Goal: Task Accomplishment & Management: Complete application form

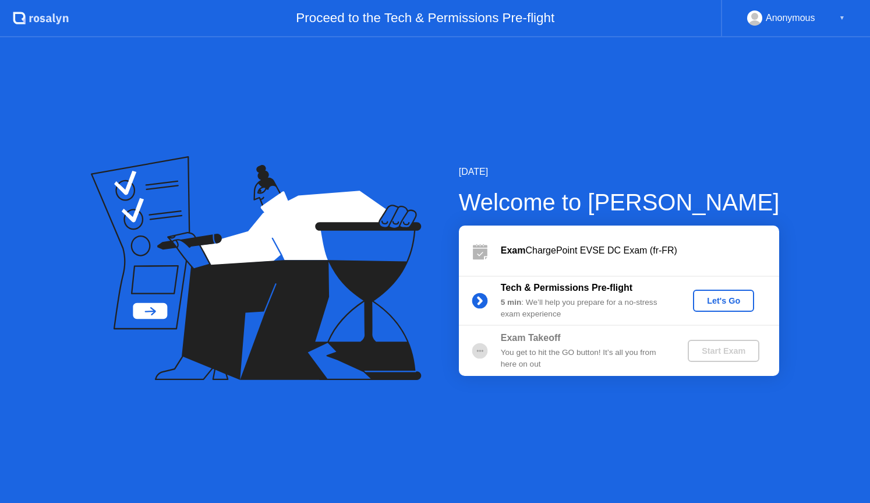
click at [728, 304] on div "Let's Go" at bounding box center [724, 300] width 52 height 9
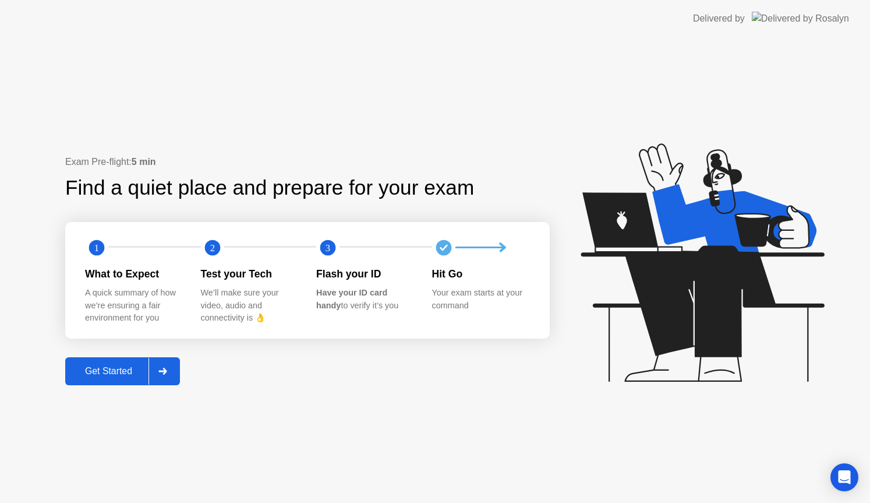
click at [109, 370] on div "Get Started" at bounding box center [109, 371] width 80 height 10
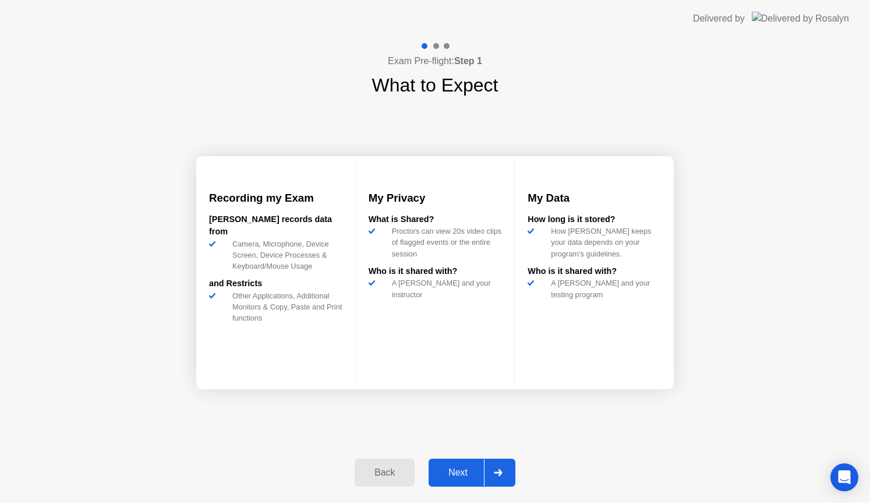
click at [465, 472] on div "Next" at bounding box center [458, 472] width 52 height 10
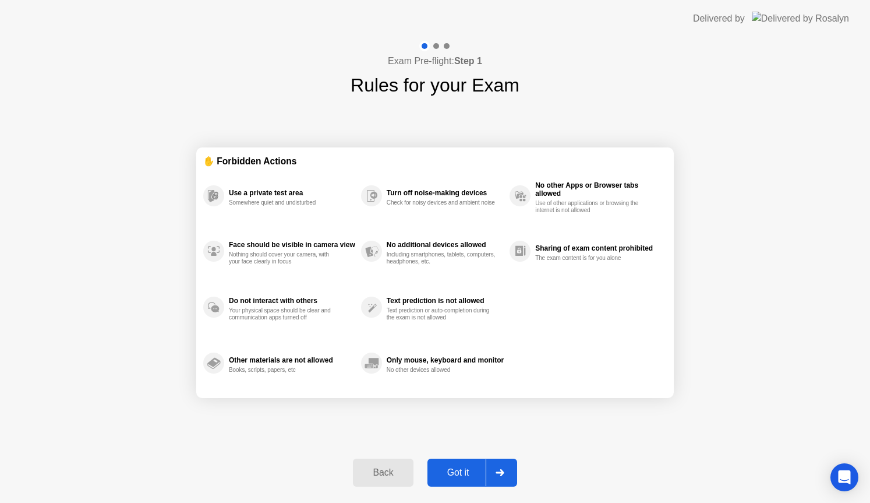
click at [466, 472] on div "Got it" at bounding box center [458, 472] width 55 height 10
select select "**********"
select select "*******"
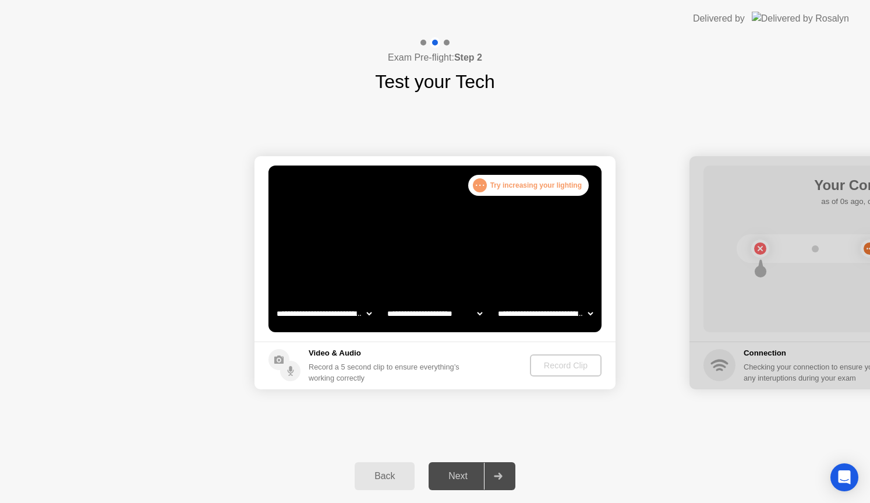
click at [507, 480] on div at bounding box center [498, 475] width 28 height 27
click at [512, 185] on div ". . . Try increasing your lighting" at bounding box center [528, 185] width 121 height 21
click at [588, 312] on select "**********" at bounding box center [546, 313] width 100 height 23
select select "**********"
click at [496, 302] on select "**********" at bounding box center [546, 313] width 100 height 23
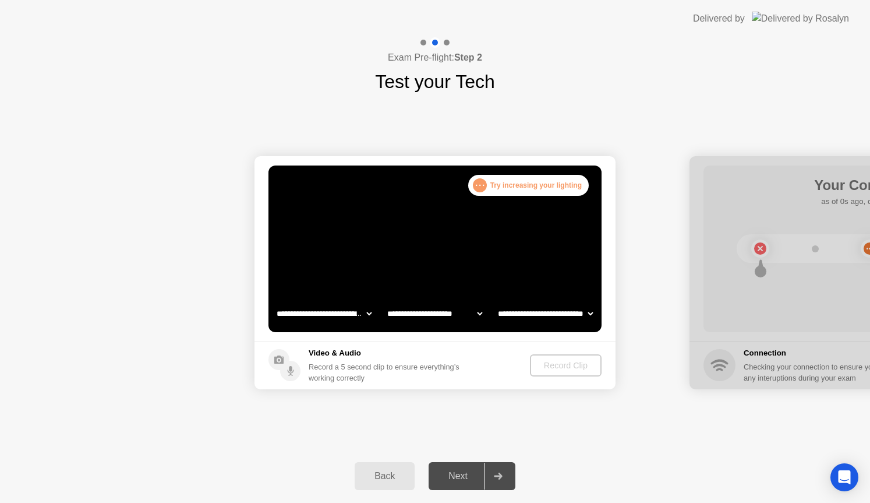
click at [476, 311] on select "**********" at bounding box center [435, 313] width 100 height 23
select select "**********"
click at [385, 302] on select "**********" at bounding box center [435, 313] width 100 height 23
click at [367, 311] on select "**********" at bounding box center [324, 313] width 100 height 23
select select "**********"
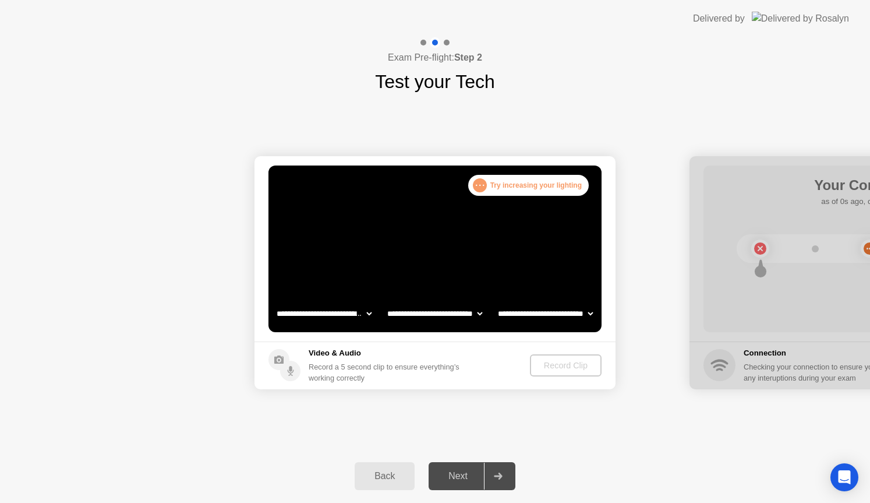
click at [274, 302] on select "**********" at bounding box center [324, 313] width 100 height 23
click at [581, 368] on div "Record Clip" at bounding box center [566, 364] width 62 height 9
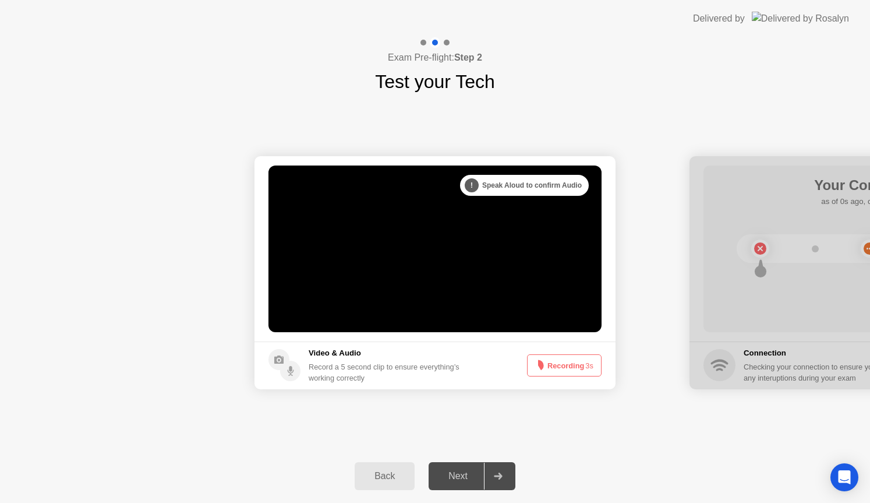
click at [581, 368] on button "Recording 3s" at bounding box center [564, 365] width 75 height 22
click at [579, 367] on button "Recording 2s" at bounding box center [564, 365] width 75 height 22
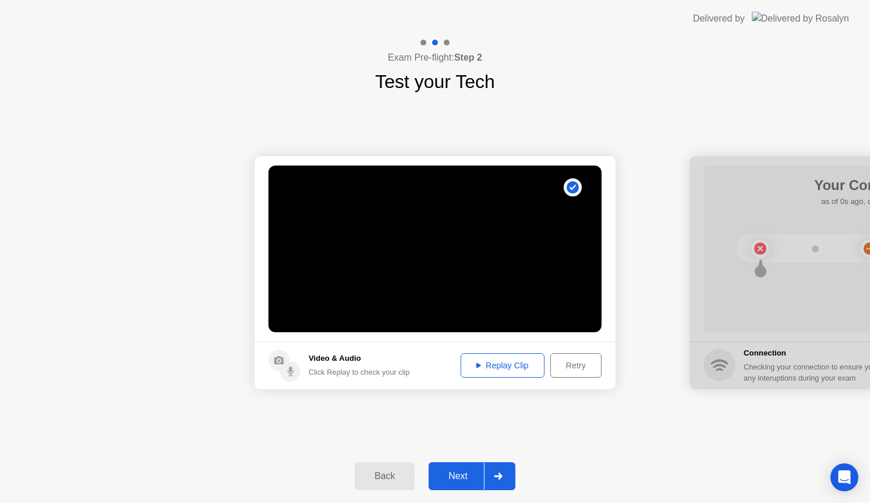
click at [454, 481] on div "Next" at bounding box center [458, 475] width 52 height 10
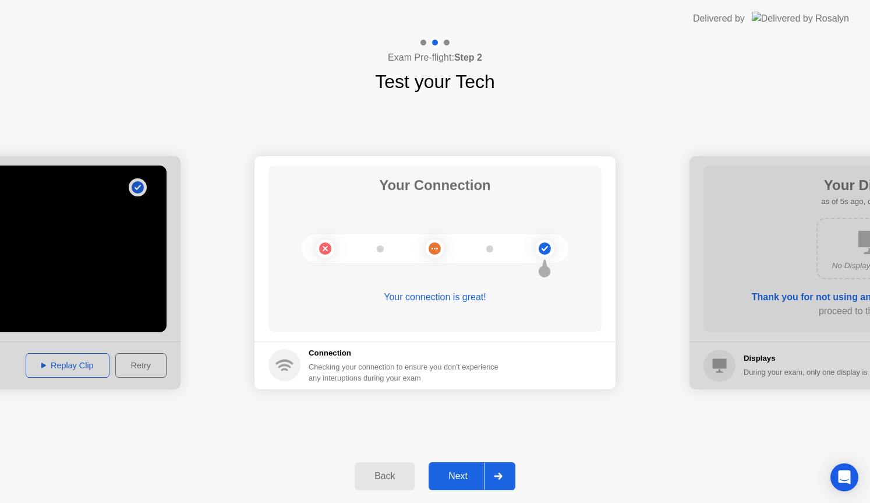
click at [470, 476] on div "Next" at bounding box center [458, 475] width 52 height 10
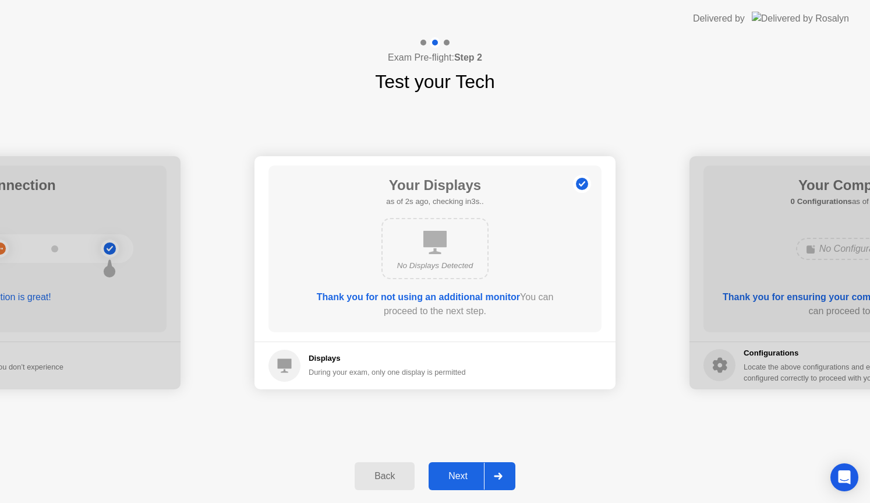
click at [470, 473] on div "Next" at bounding box center [458, 475] width 52 height 10
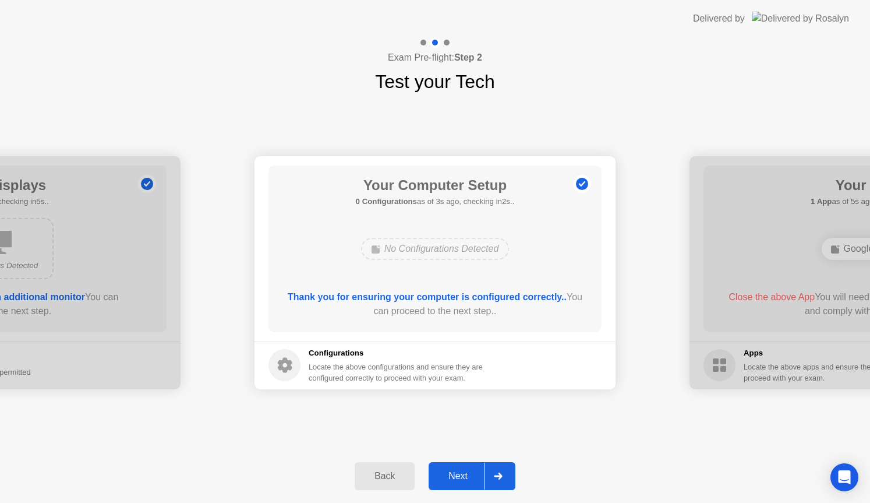
click at [470, 473] on div "Next" at bounding box center [458, 475] width 52 height 10
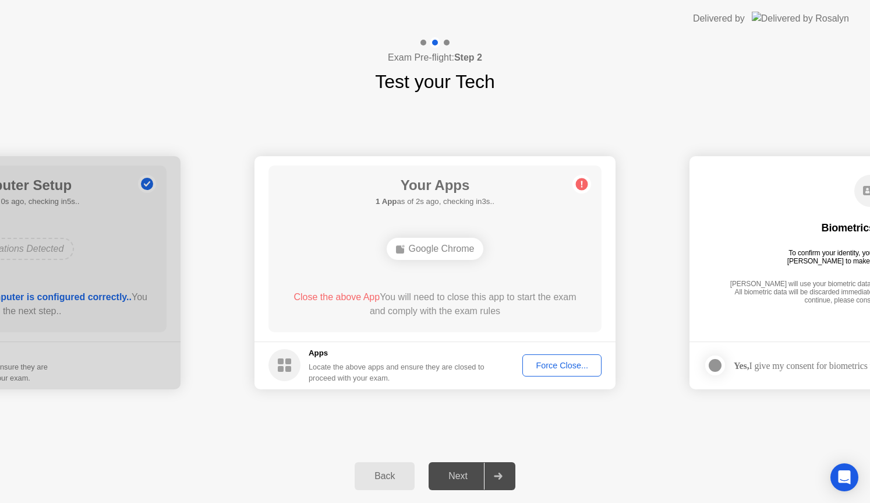
click at [471, 470] on div "Next" at bounding box center [458, 475] width 52 height 10
click at [430, 251] on div "Google Chrome" at bounding box center [435, 249] width 97 height 22
click at [566, 370] on div "Force Close..." at bounding box center [561, 364] width 71 height 9
click at [473, 476] on div "Next" at bounding box center [458, 475] width 52 height 10
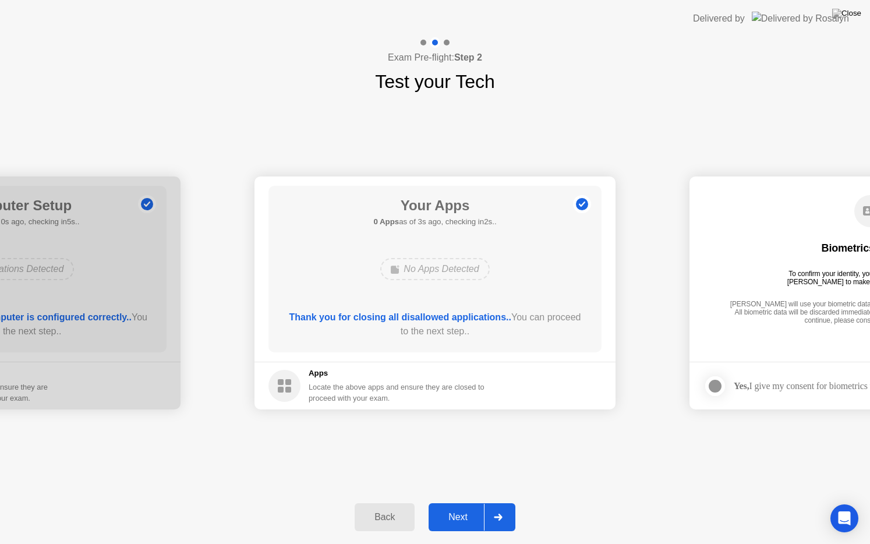
click at [459, 502] on div "Next" at bounding box center [458, 517] width 52 height 10
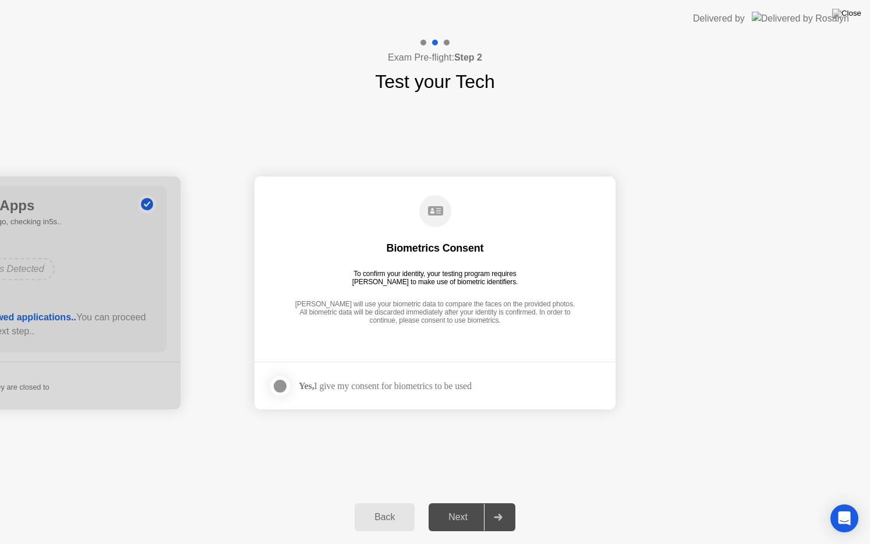
click at [281, 385] on div at bounding box center [280, 386] width 14 height 14
click at [469, 502] on div "Next" at bounding box center [458, 517] width 52 height 10
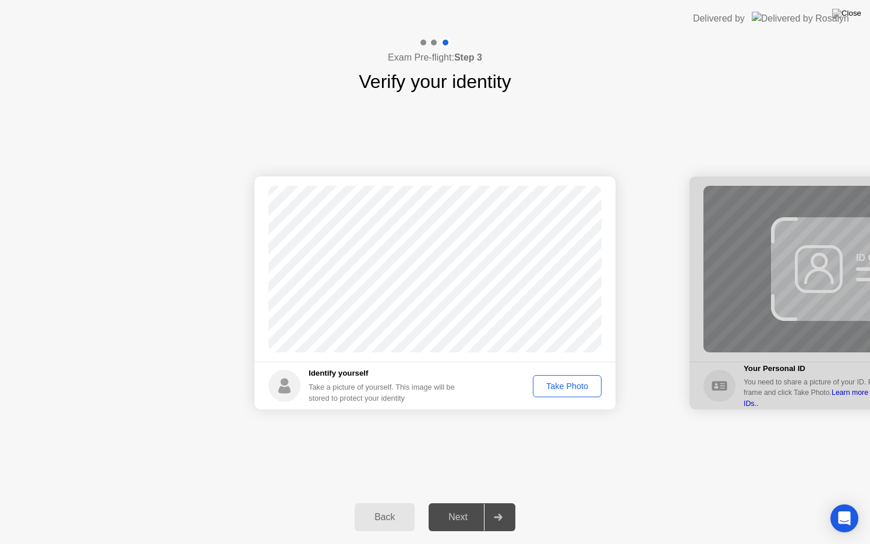
click at [577, 391] on div "Take Photo" at bounding box center [567, 385] width 61 height 9
click at [579, 385] on div "Retake" at bounding box center [574, 385] width 45 height 9
click at [561, 390] on div "Take Photo" at bounding box center [567, 385] width 61 height 9
click at [578, 388] on div "Retake" at bounding box center [574, 385] width 45 height 9
click at [576, 389] on div "Take Photo" at bounding box center [567, 385] width 61 height 9
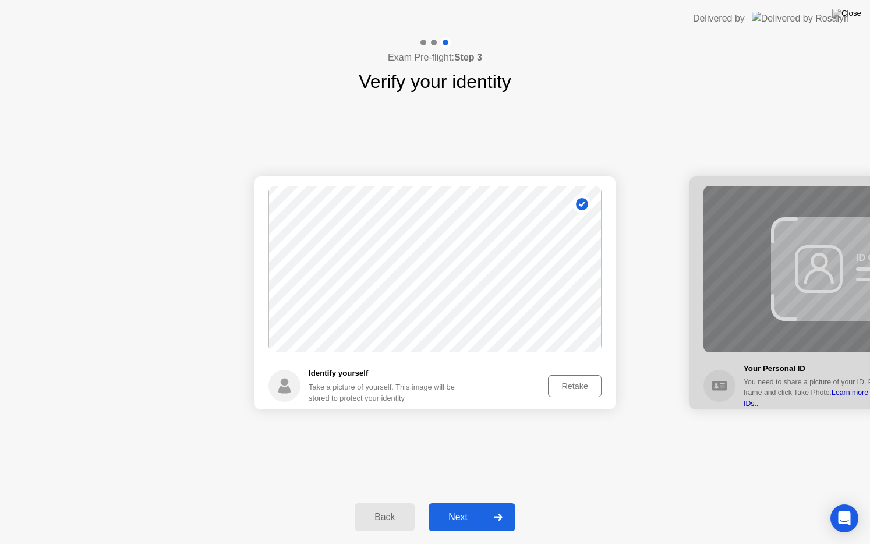
click at [576, 389] on div "Retake" at bounding box center [574, 385] width 45 height 9
click at [580, 389] on div "Take Photo" at bounding box center [567, 385] width 61 height 9
click at [582, 389] on div "Retake" at bounding box center [574, 385] width 45 height 9
click at [497, 502] on icon at bounding box center [498, 517] width 9 height 7
click at [572, 390] on div "Take Photo" at bounding box center [567, 385] width 61 height 9
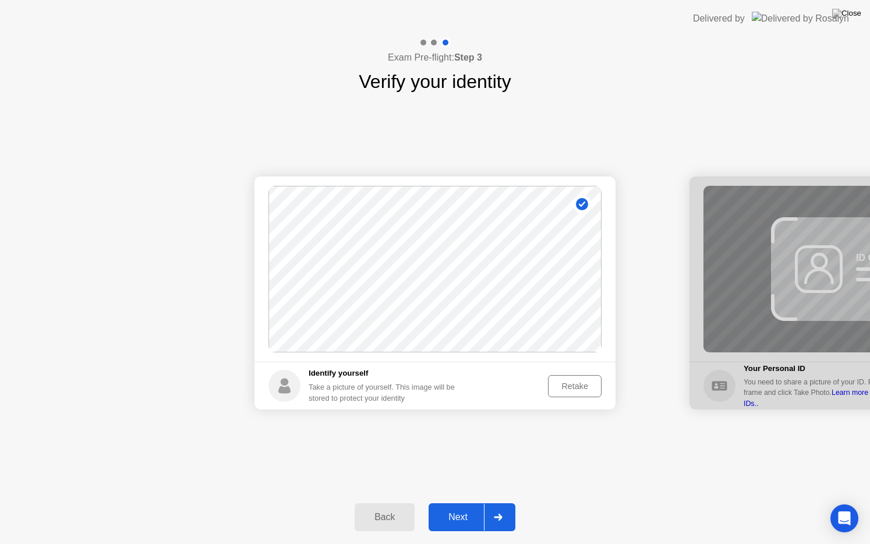
click at [465, 502] on div "Next" at bounding box center [458, 517] width 52 height 10
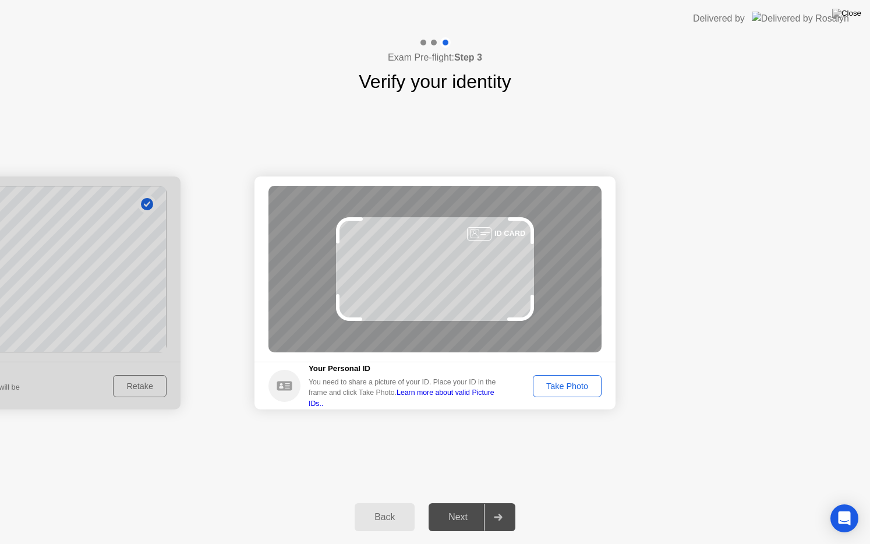
click at [574, 388] on div "Take Photo" at bounding box center [567, 385] width 61 height 9
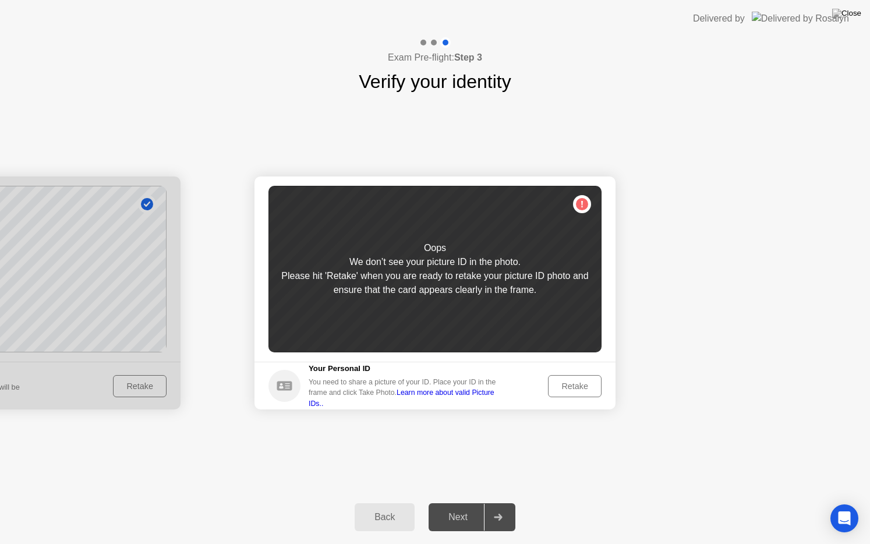
click at [585, 391] on div "Retake" at bounding box center [574, 385] width 45 height 9
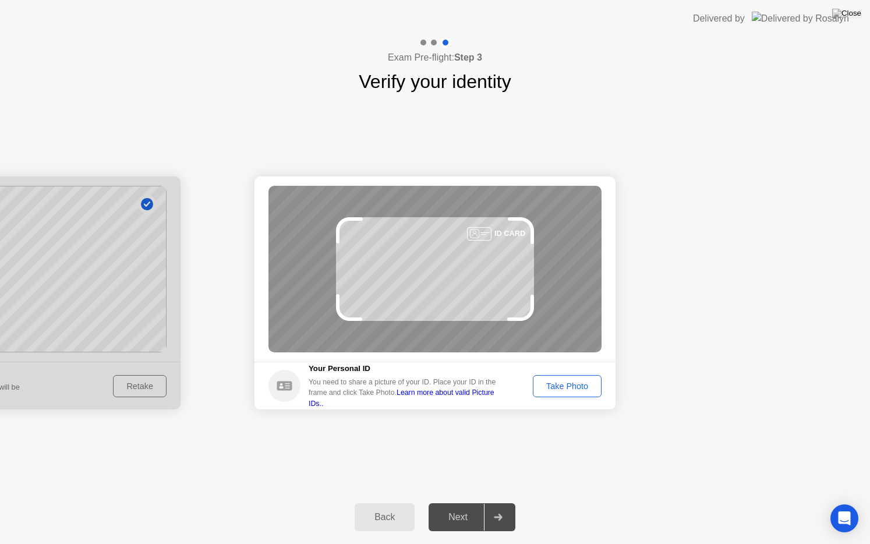
click at [585, 391] on div "Take Photo" at bounding box center [567, 385] width 61 height 9
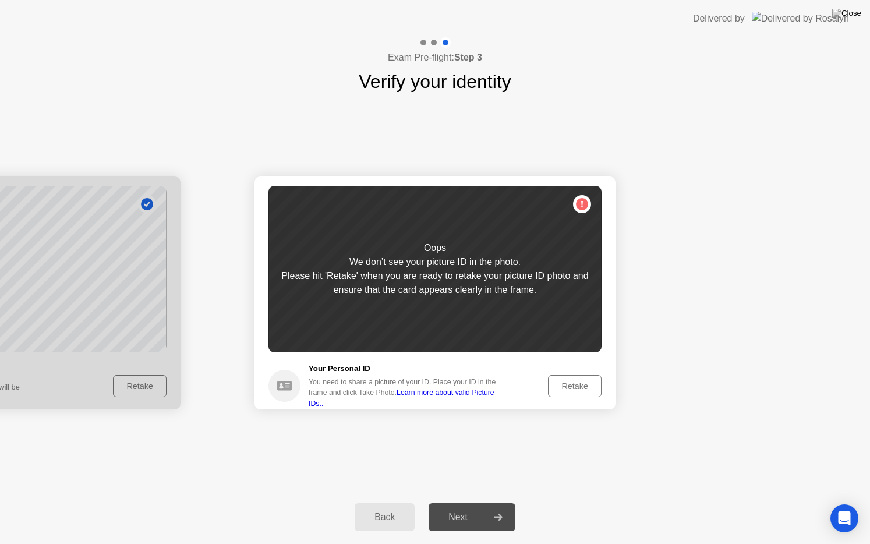
click at [586, 391] on div "Retake" at bounding box center [574, 385] width 45 height 9
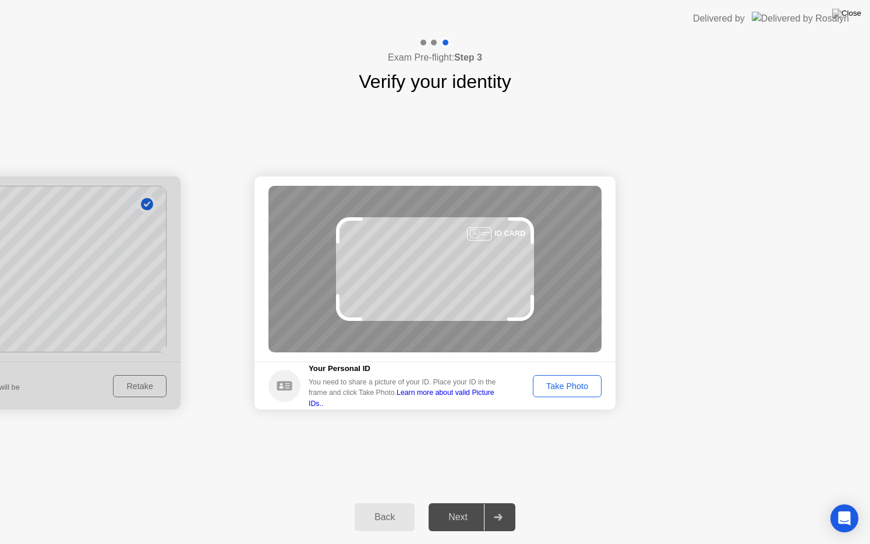
click at [561, 384] on div "Take Photo" at bounding box center [567, 385] width 61 height 9
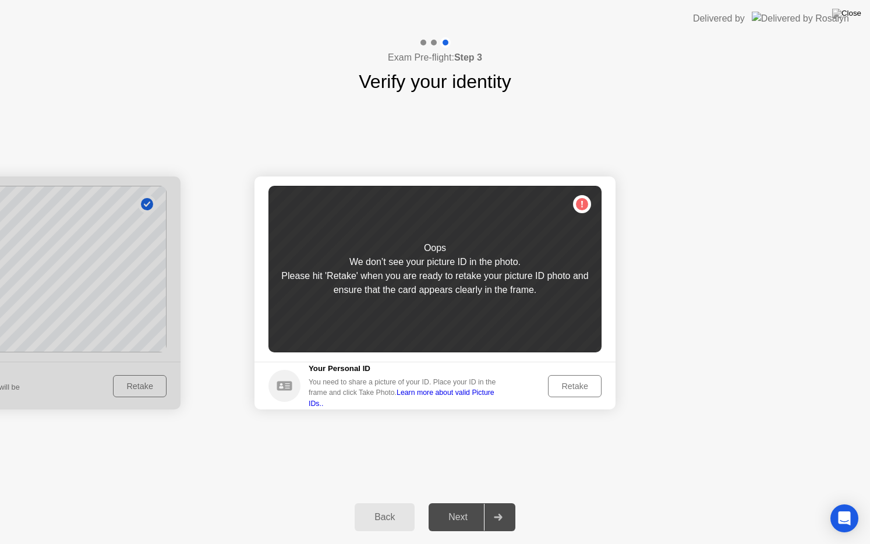
click at [570, 389] on div "Retake" at bounding box center [574, 385] width 45 height 9
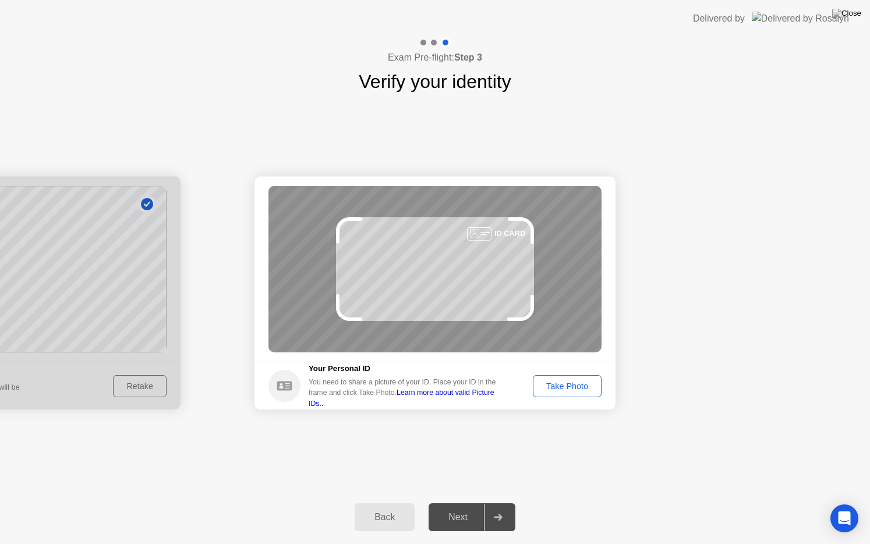
click at [565, 385] on div "Take Photo" at bounding box center [567, 385] width 61 height 9
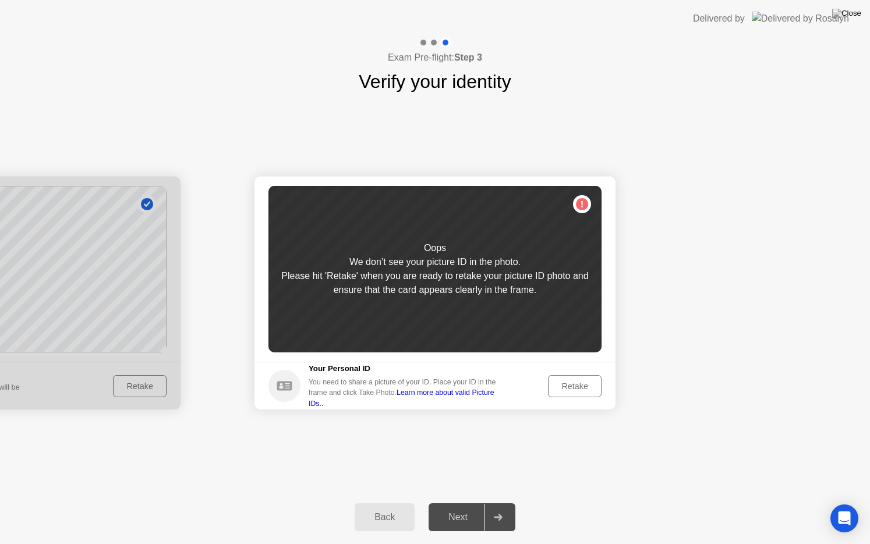
click at [578, 384] on div "Retake" at bounding box center [574, 385] width 45 height 9
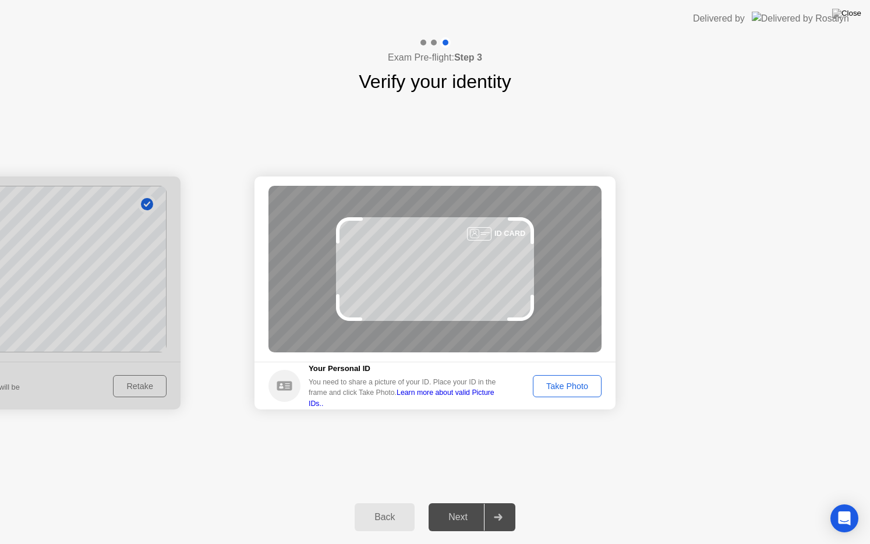
click at [567, 388] on div "Take Photo" at bounding box center [567, 385] width 61 height 9
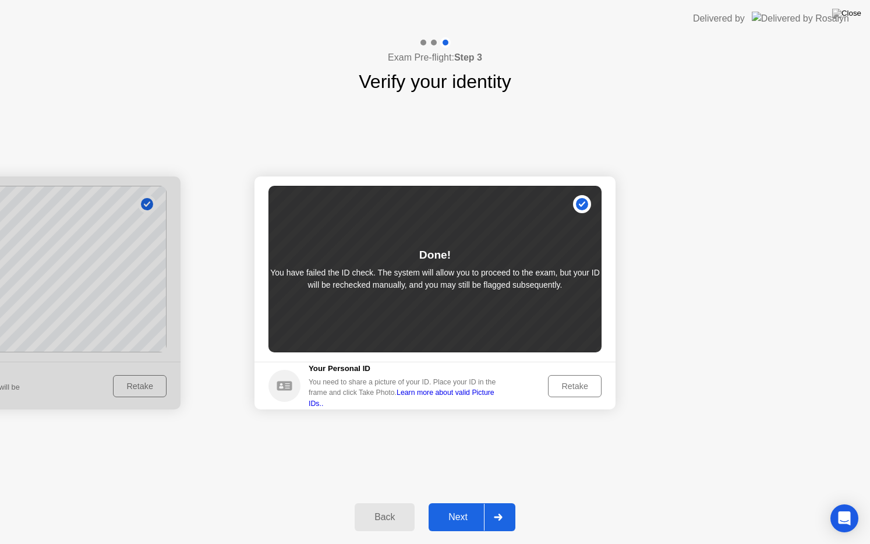
click at [481, 399] on link "Learn more about valid Picture IDs.." at bounding box center [402, 397] width 186 height 19
click at [568, 384] on div "Retake" at bounding box center [574, 385] width 45 height 9
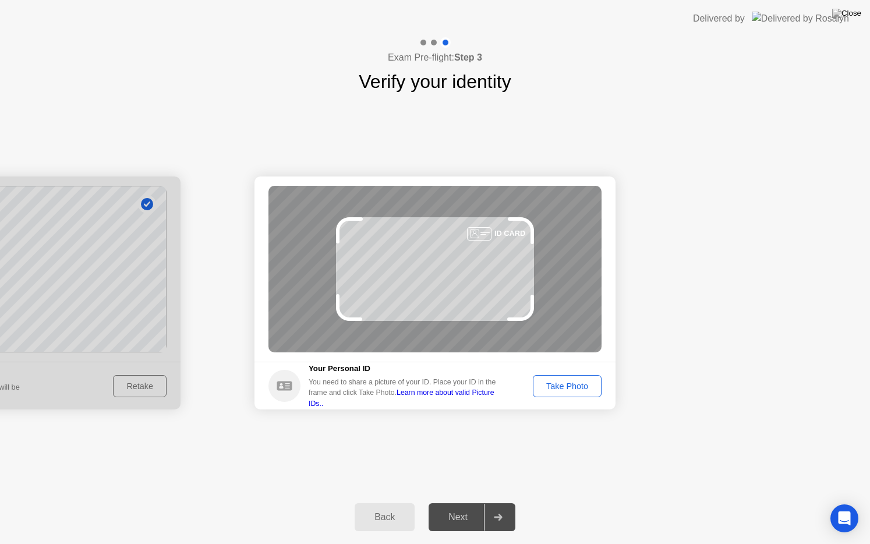
click at [561, 383] on div "Take Photo" at bounding box center [567, 385] width 61 height 9
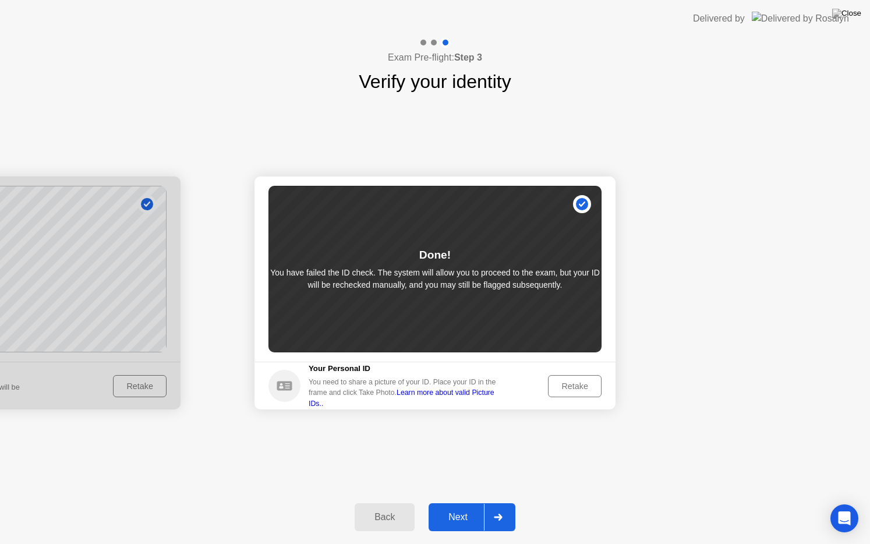
click at [580, 207] on div "Done! You have failed the ID check. The system will allow you to proceed to the…" at bounding box center [434, 269] width 333 height 167
click at [462, 502] on div "Next" at bounding box center [458, 517] width 52 height 10
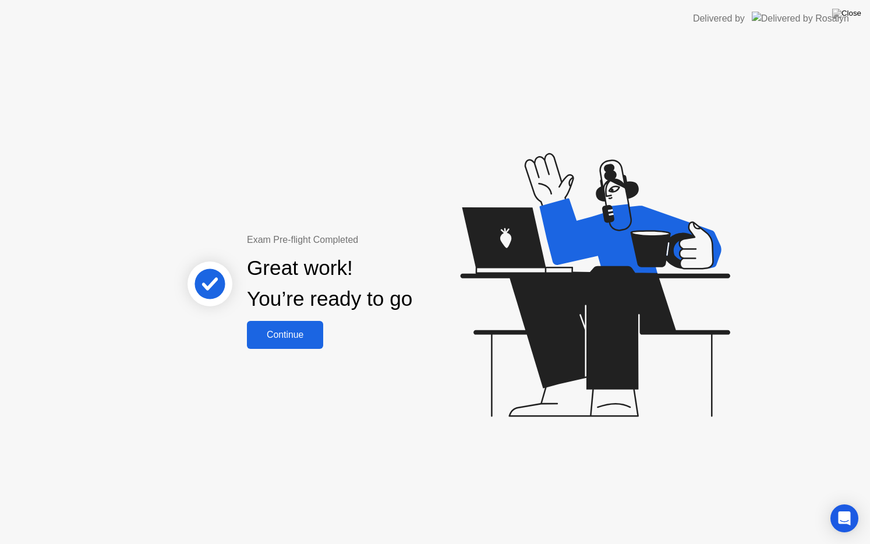
click at [296, 339] on div "Continue" at bounding box center [284, 335] width 69 height 10
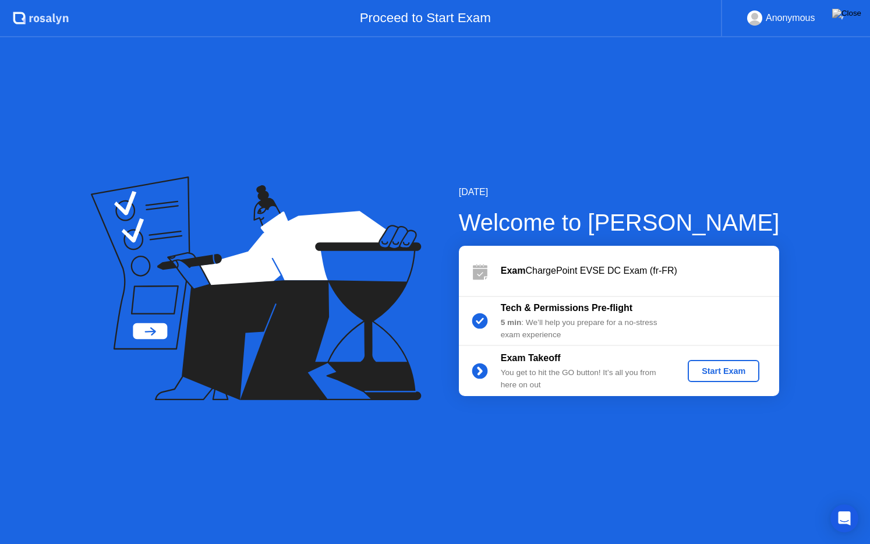
click at [719, 373] on div "Start Exam" at bounding box center [723, 370] width 62 height 9
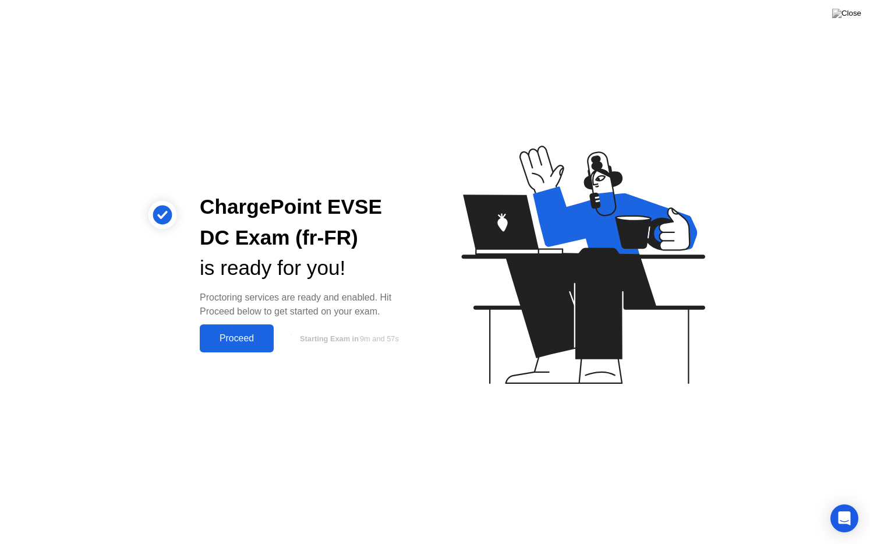
click at [250, 338] on div "Proceed" at bounding box center [236, 338] width 67 height 10
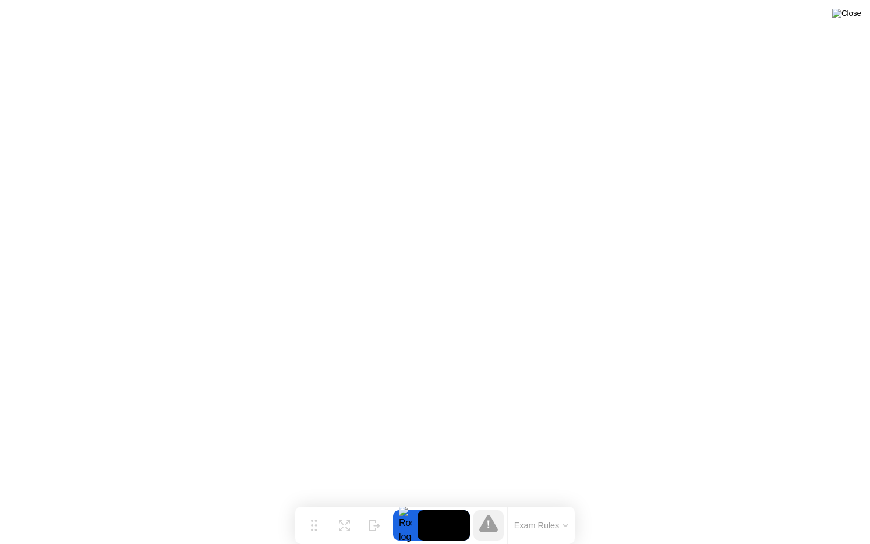
click at [856, 13] on img at bounding box center [846, 13] width 29 height 9
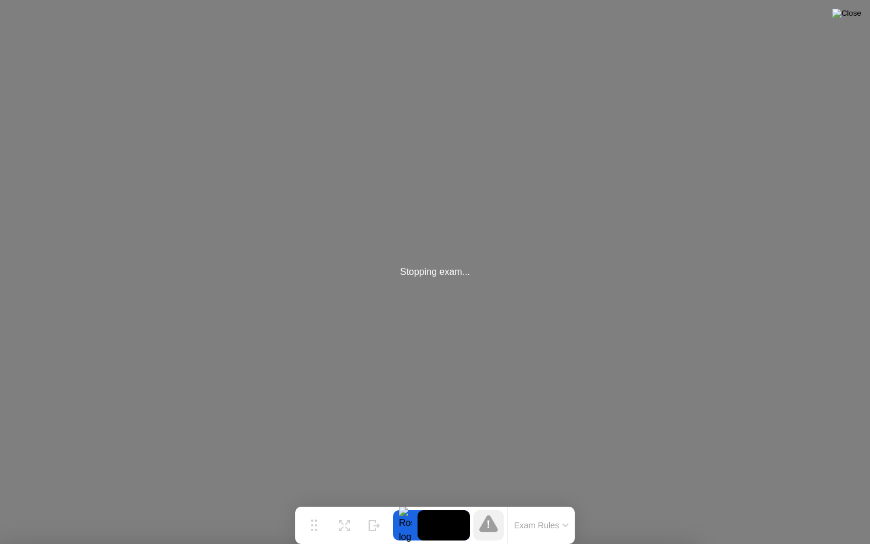
click at [854, 14] on img at bounding box center [846, 13] width 29 height 9
